Goal: Task Accomplishment & Management: Manage account settings

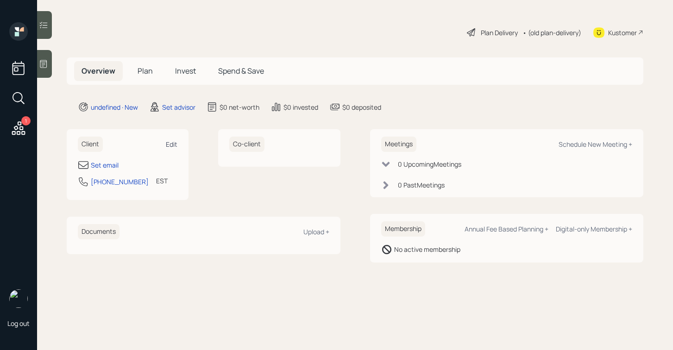
click at [168, 145] on div "Edit" at bounding box center [172, 144] width 12 height 9
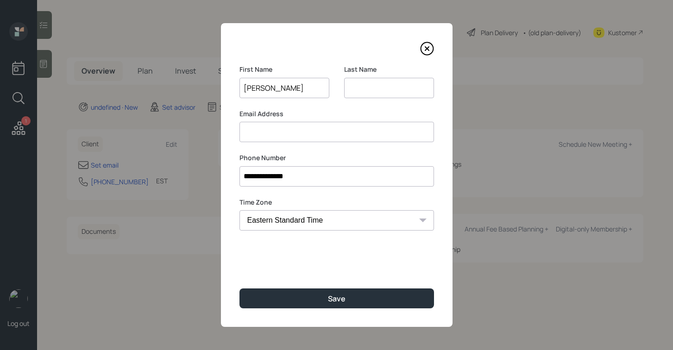
type input "[PERSON_NAME]"
click at [316, 137] on input at bounding box center [337, 132] width 195 height 20
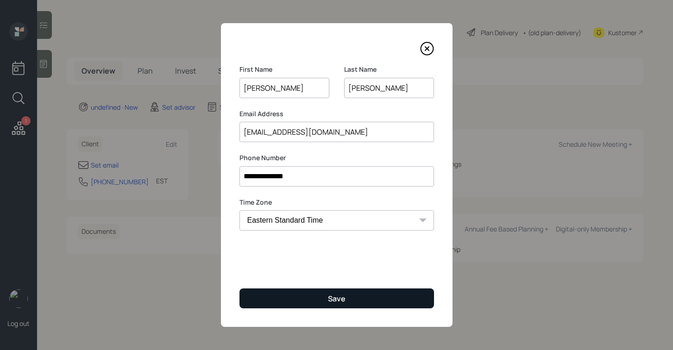
type input "[EMAIL_ADDRESS][DOMAIN_NAME]"
click at [320, 294] on button "Save" at bounding box center [337, 299] width 195 height 20
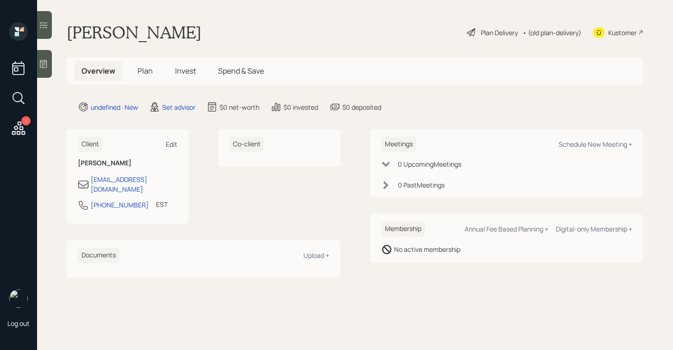
click at [176, 142] on div "Edit" at bounding box center [172, 144] width 12 height 9
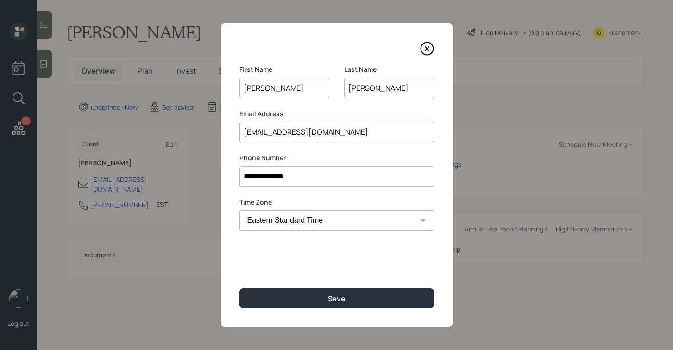
drag, startPoint x: 295, startPoint y: 90, endPoint x: 235, endPoint y: 82, distance: 61.3
click at [235, 82] on div "**********" at bounding box center [337, 175] width 232 height 304
type input "[PERSON_NAME]"
click at [341, 108] on div "First Name [PERSON_NAME] Last Name [PERSON_NAME]" at bounding box center [337, 87] width 195 height 44
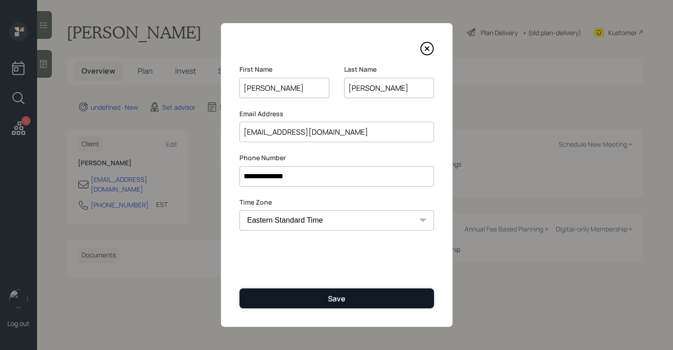
click at [314, 302] on button "Save" at bounding box center [337, 299] width 195 height 20
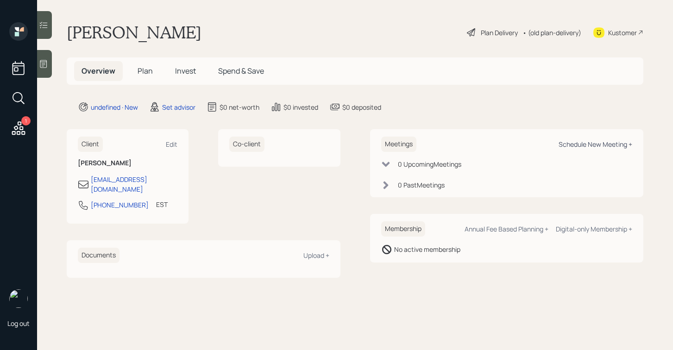
click at [609, 148] on div "Schedule New Meeting +" at bounding box center [596, 144] width 74 height 9
select select "round-[PERSON_NAME]"
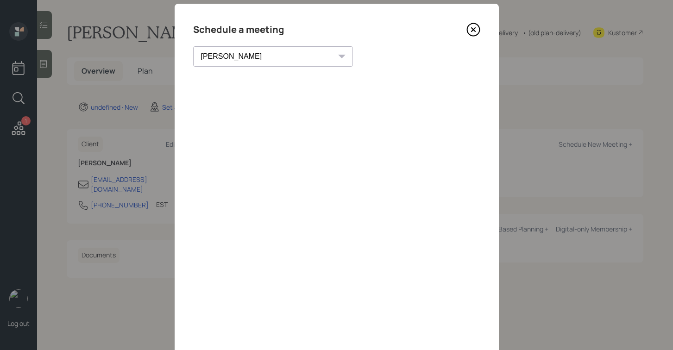
scroll to position [20, 0]
click at [475, 25] on icon at bounding box center [474, 29] width 14 height 14
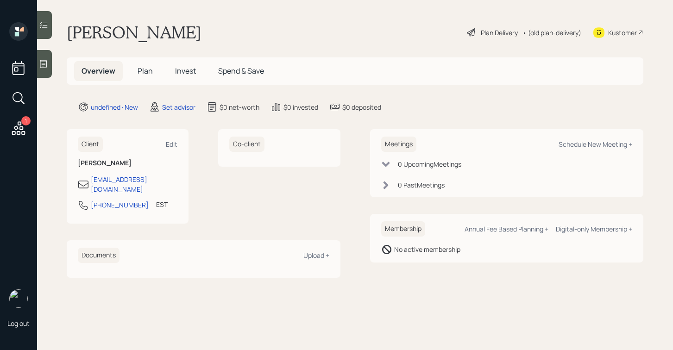
click at [46, 70] on div at bounding box center [44, 64] width 15 height 28
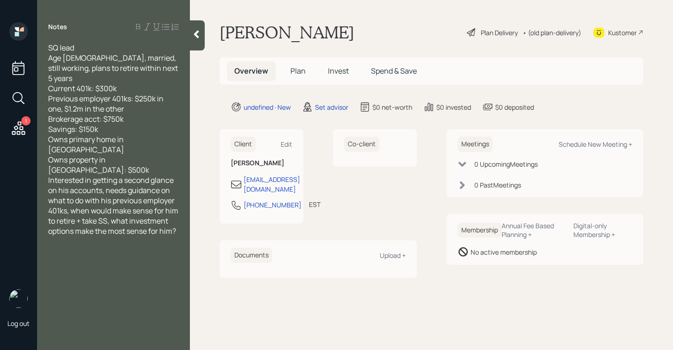
click at [158, 155] on div "Owns property in [GEOGRAPHIC_DATA]: $500k" at bounding box center [113, 165] width 131 height 20
click at [198, 34] on icon at bounding box center [196, 34] width 9 height 9
